Goal: Use online tool/utility: Utilize a website feature to perform a specific function

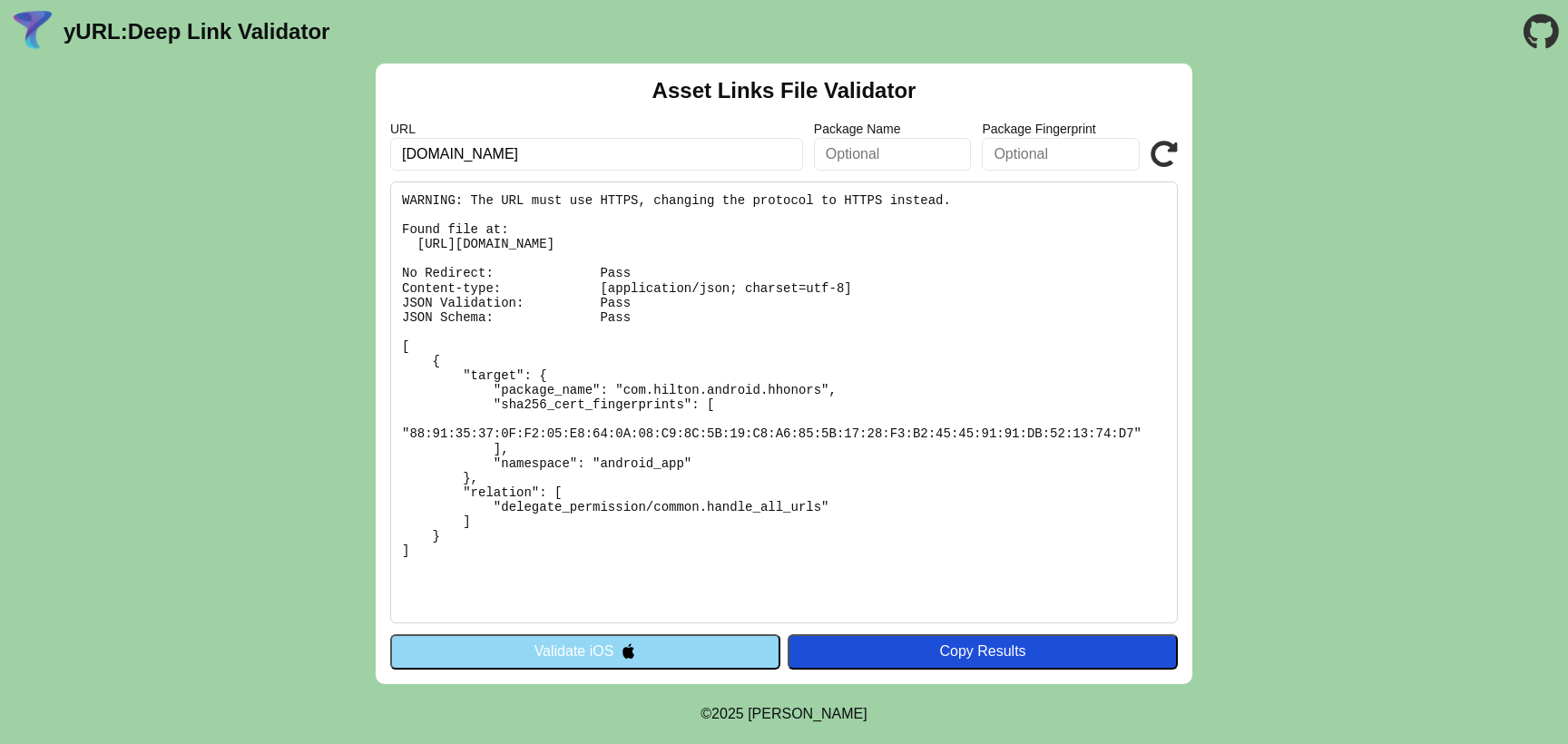
type input "[DOMAIN_NAME]"
click at [1167, 150] on icon at bounding box center [1164, 155] width 27 height 27
